Goal: Task Accomplishment & Management: Use online tool/utility

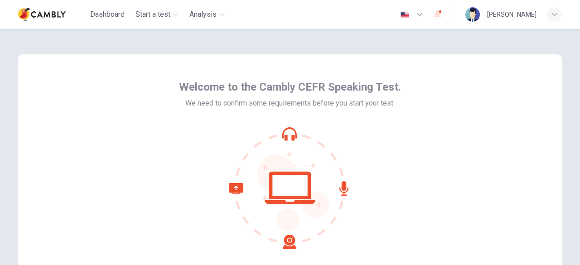
click at [288, 31] on div "Welcome to the Cambly CEFR Speaking Test. We need to confirm some requirements …" at bounding box center [290, 189] width 573 height 320
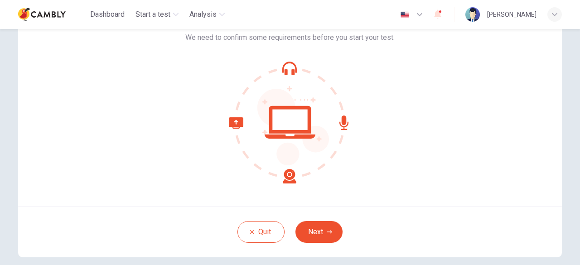
scroll to position [112, 0]
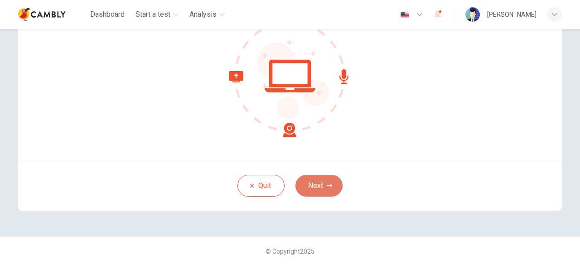
click at [324, 181] on button "Next" at bounding box center [319, 186] width 47 height 22
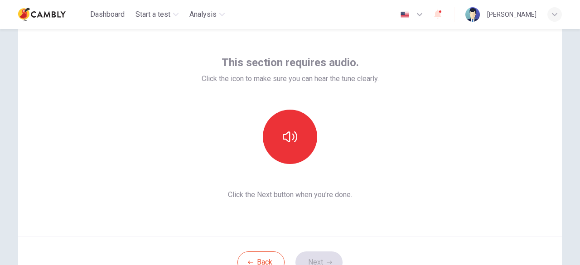
scroll to position [21, 0]
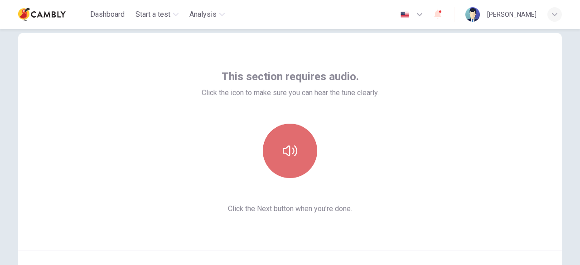
click at [300, 149] on button "button" at bounding box center [290, 151] width 54 height 54
click at [297, 156] on button "button" at bounding box center [290, 151] width 54 height 54
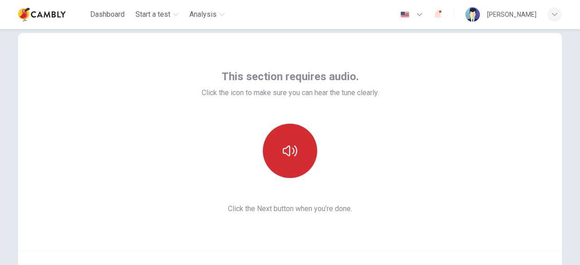
click at [283, 150] on icon "button" at bounding box center [290, 151] width 15 height 11
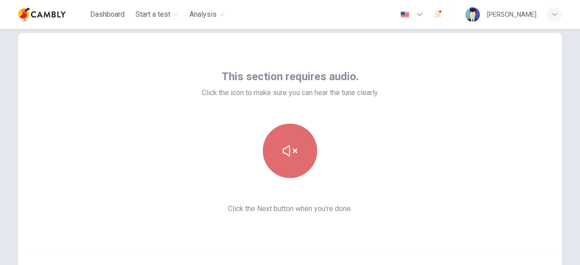
click at [290, 156] on icon "button" at bounding box center [290, 151] width 15 height 15
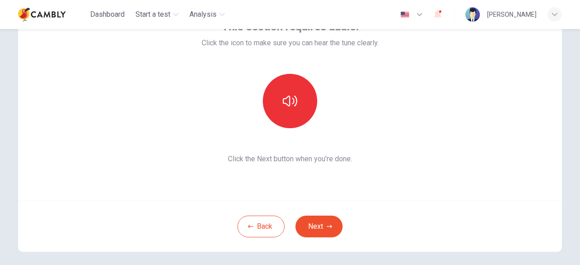
scroll to position [112, 0]
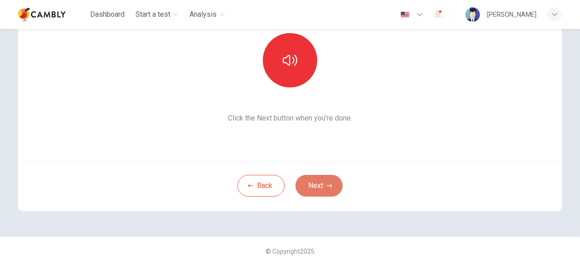
click at [332, 181] on button "Next" at bounding box center [319, 186] width 47 height 22
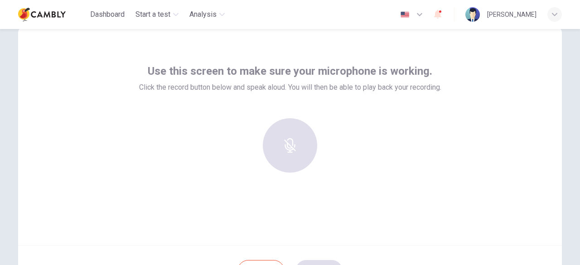
scroll to position [21, 0]
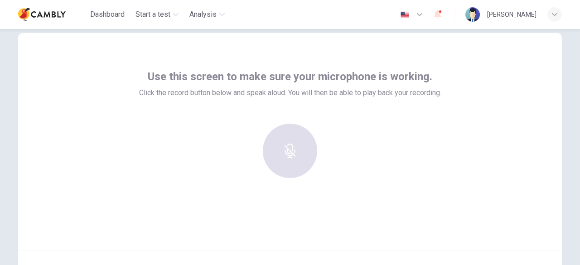
click at [278, 142] on div at bounding box center [290, 151] width 98 height 54
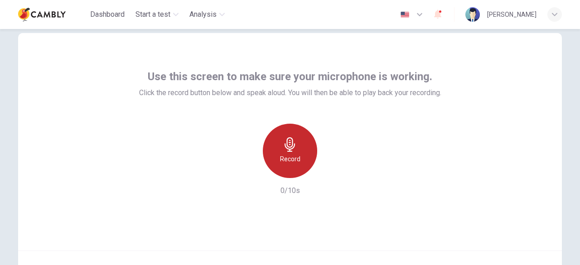
click at [284, 170] on div "Record" at bounding box center [290, 151] width 54 height 54
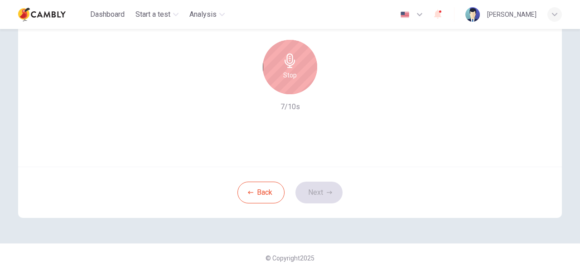
scroll to position [112, 0]
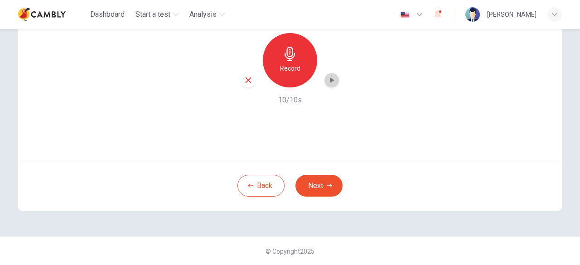
click at [331, 81] on icon "button" at bounding box center [333, 80] width 4 height 5
click at [327, 188] on icon "button" at bounding box center [329, 185] width 5 height 5
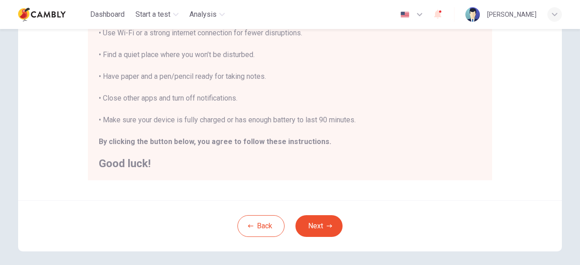
scroll to position [181, 0]
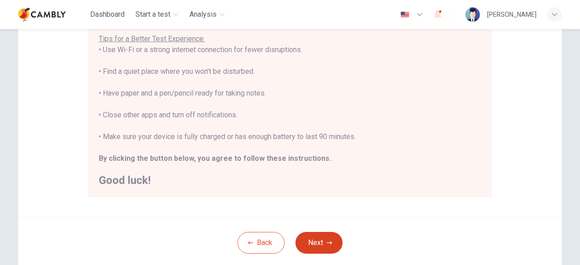
click at [308, 234] on button "Next" at bounding box center [319, 243] width 47 height 22
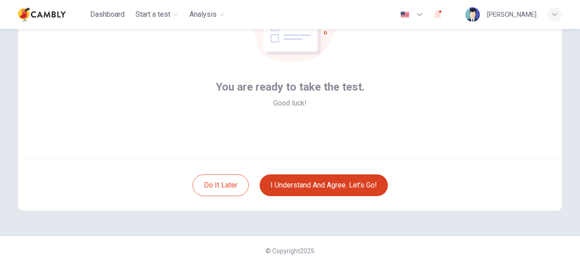
scroll to position [112, 0]
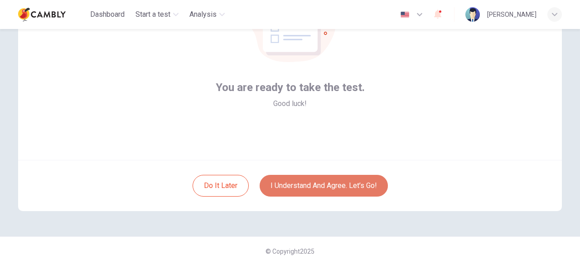
click at [337, 185] on button "I understand and agree. Let’s go!" at bounding box center [324, 186] width 128 height 22
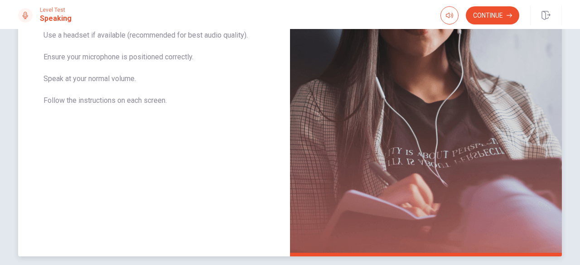
scroll to position [88, 0]
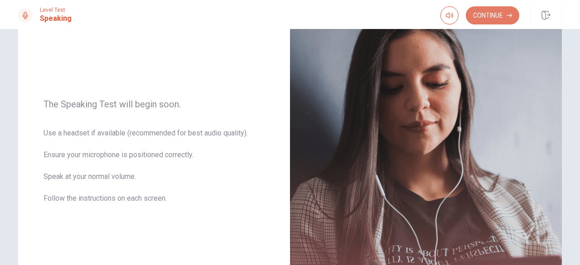
click at [493, 17] on button "Continue" at bounding box center [493, 15] width 54 height 18
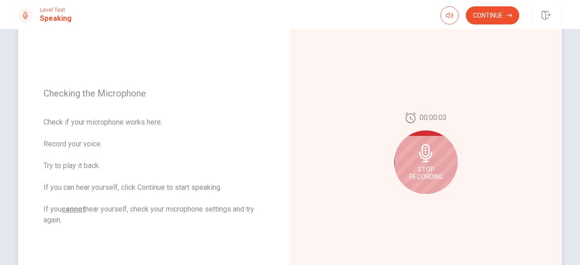
click at [426, 162] on div "Stop Recording" at bounding box center [425, 162] width 63 height 63
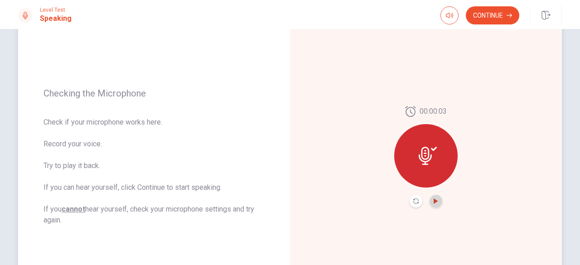
click at [434, 199] on icon "Play Audio" at bounding box center [436, 201] width 4 height 5
click at [493, 16] on button "Continue" at bounding box center [493, 15] width 54 height 18
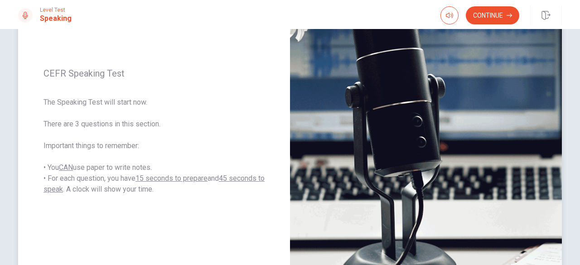
scroll to position [133, 0]
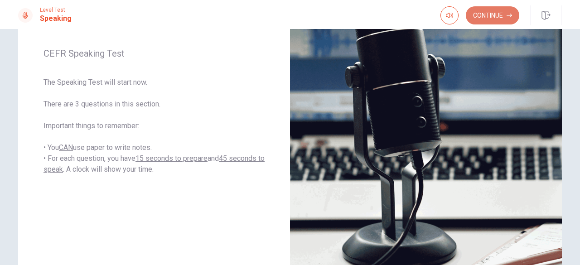
click at [487, 15] on button "Continue" at bounding box center [493, 15] width 54 height 18
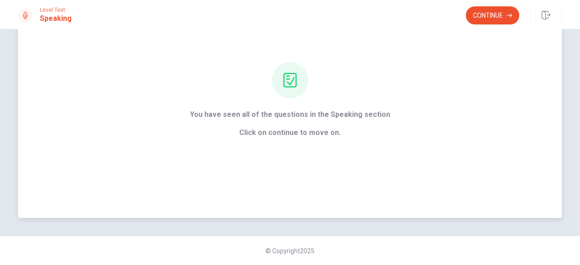
scroll to position [64, 0]
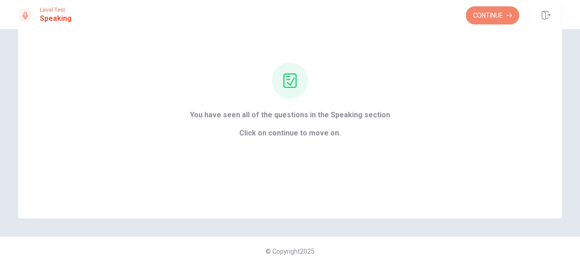
click at [495, 15] on button "Continue" at bounding box center [493, 15] width 54 height 18
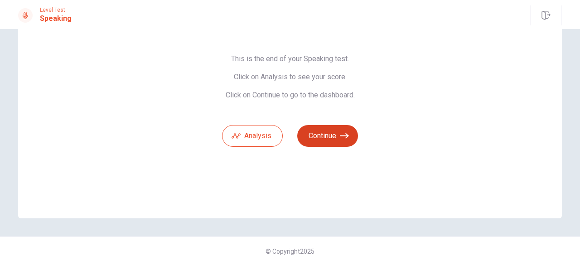
click at [322, 141] on button "Continue" at bounding box center [327, 136] width 61 height 22
